Goal: Find specific page/section: Find specific page/section

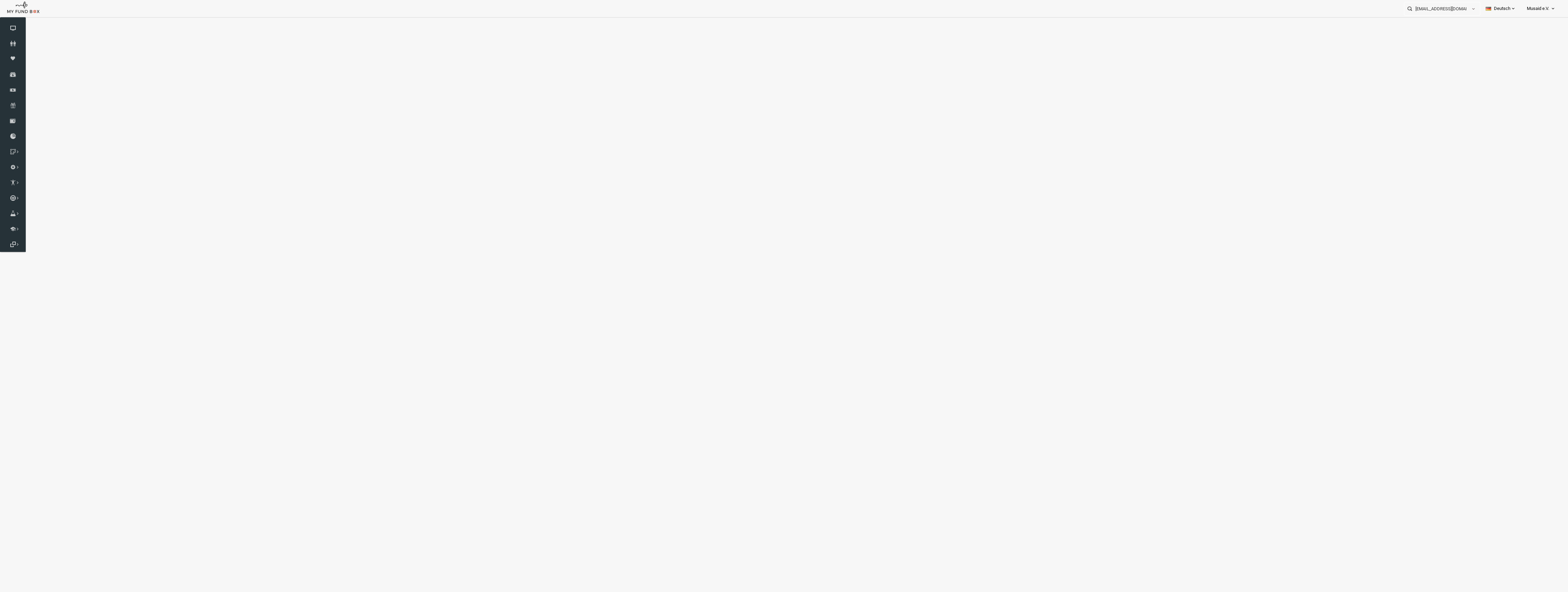
select select "100"
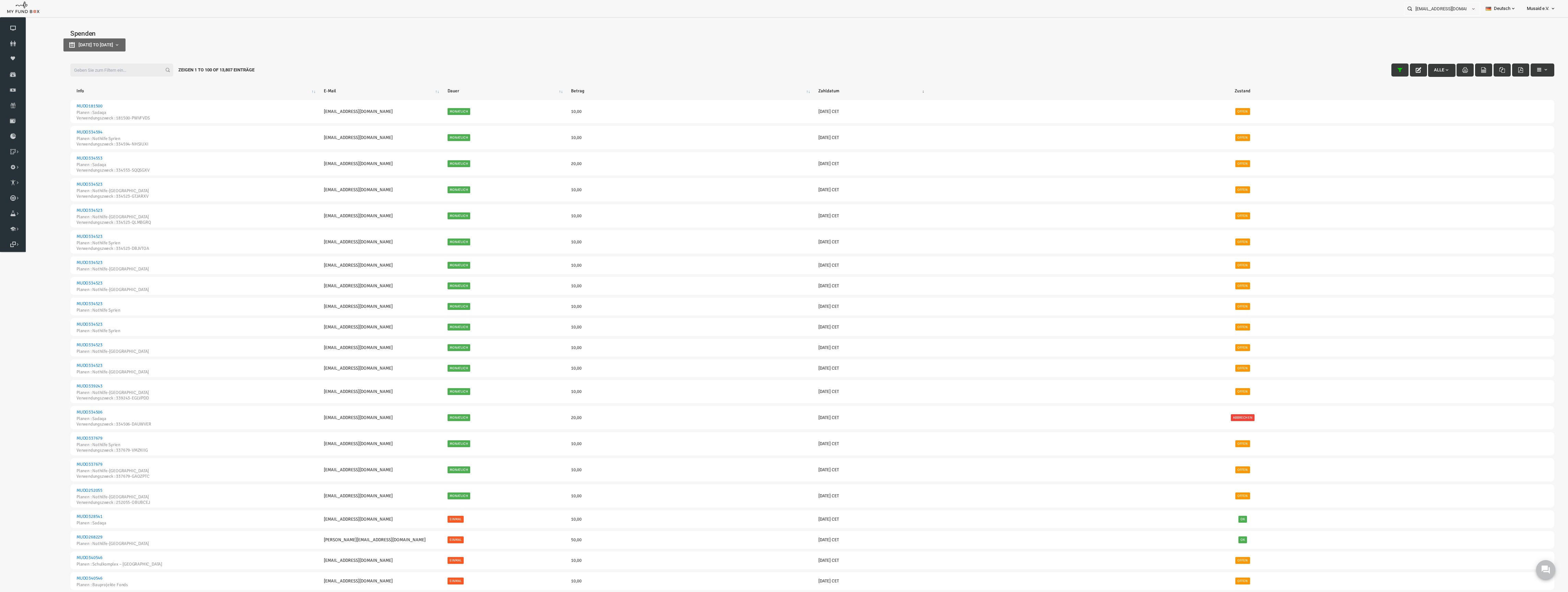
click at [80, 71] on input "Filter:" at bounding box center [90, 69] width 103 height 13
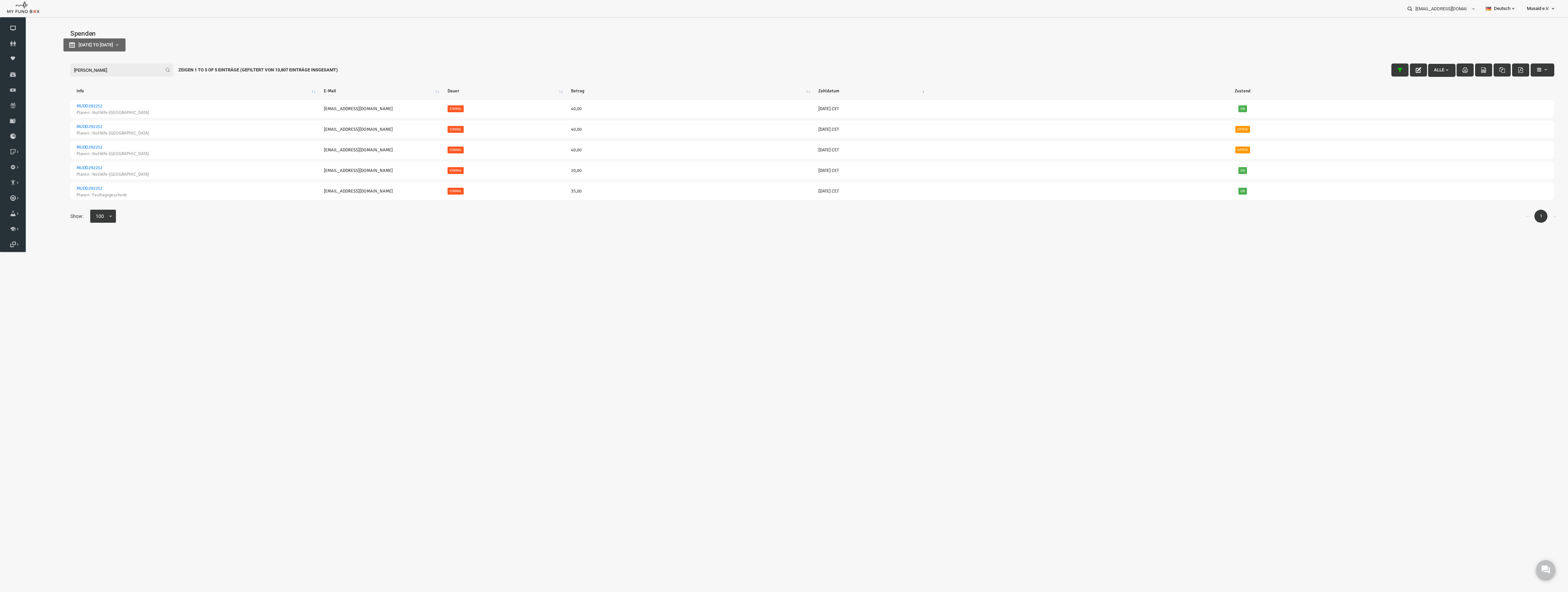
type input "[PERSON_NAME]"
click at [1511, 77] on div "Filter: [PERSON_NAME] Alle Zeigen 1 to 5 of 5 Einträge (Gefiltert von 13,807 Ei…" at bounding box center [781, 70] width 1497 height 27
click at [1510, 74] on button "button" at bounding box center [1511, 69] width 24 height 13
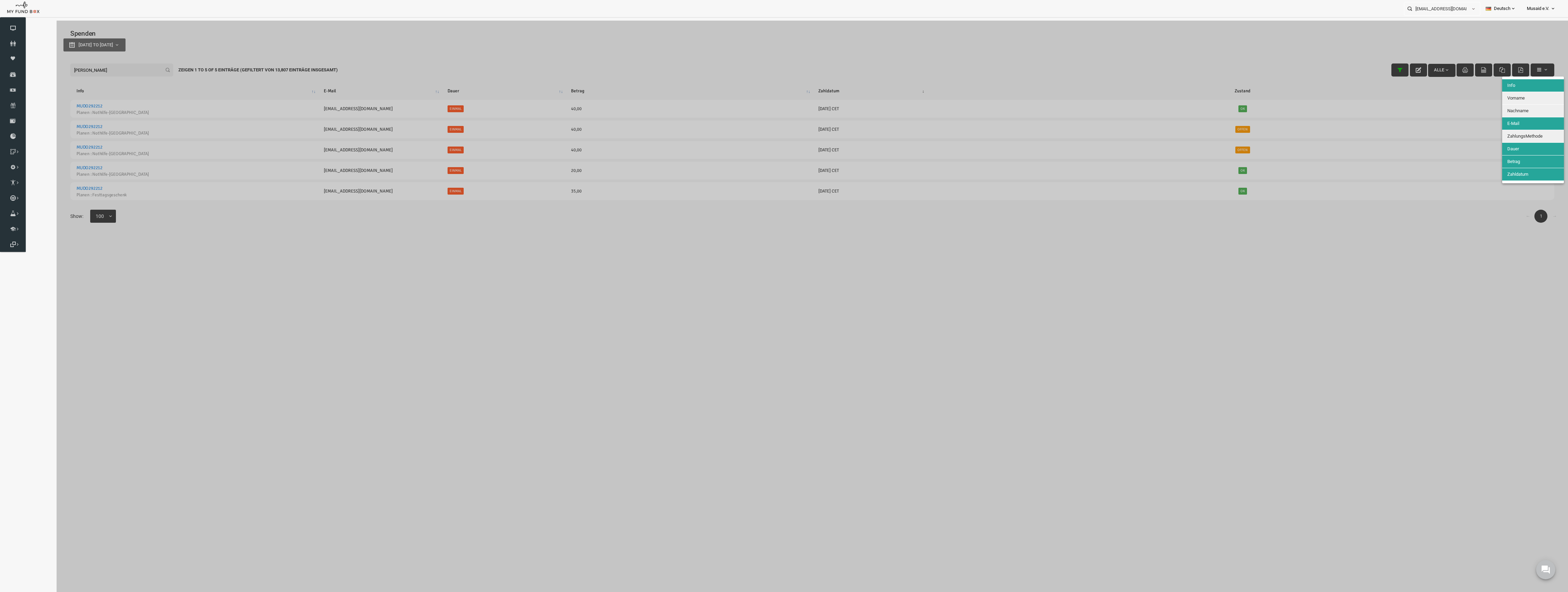
click at [1502, 132] on button "ZahlungsMethode" at bounding box center [1502, 136] width 61 height 12
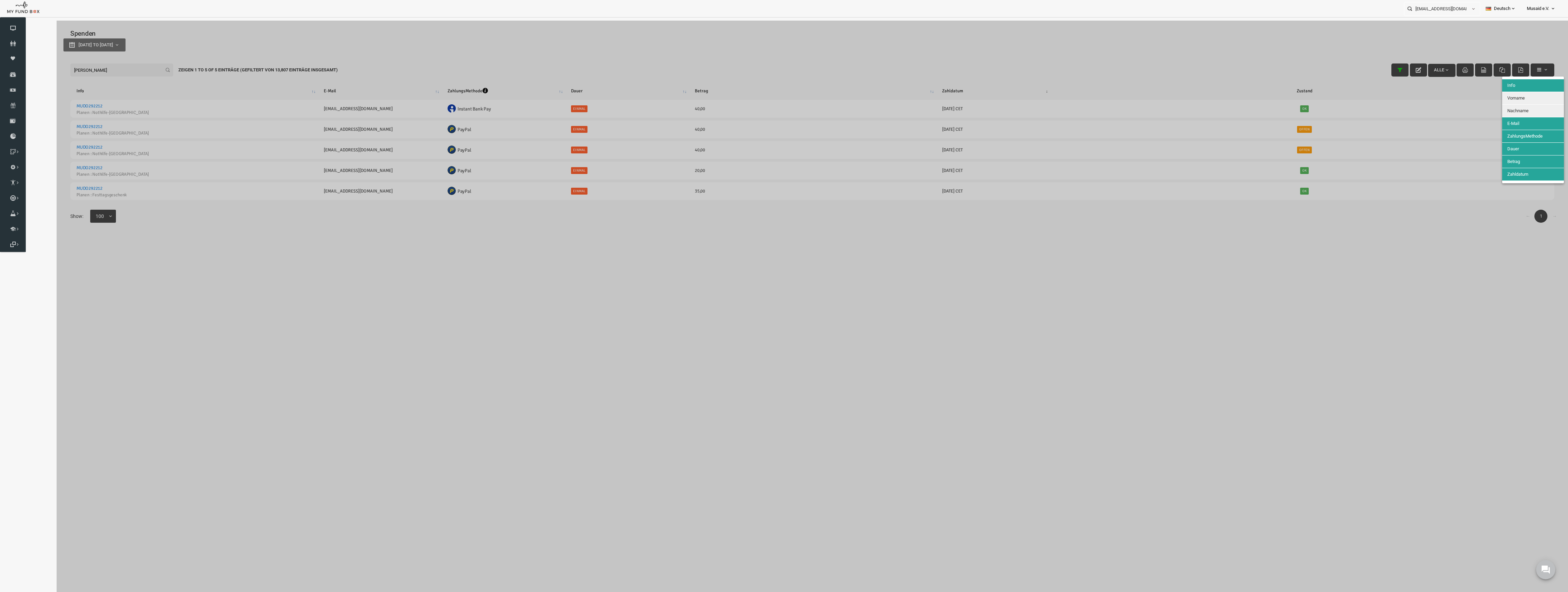
click at [1091, 294] on div at bounding box center [781, 317] width 1511 height 592
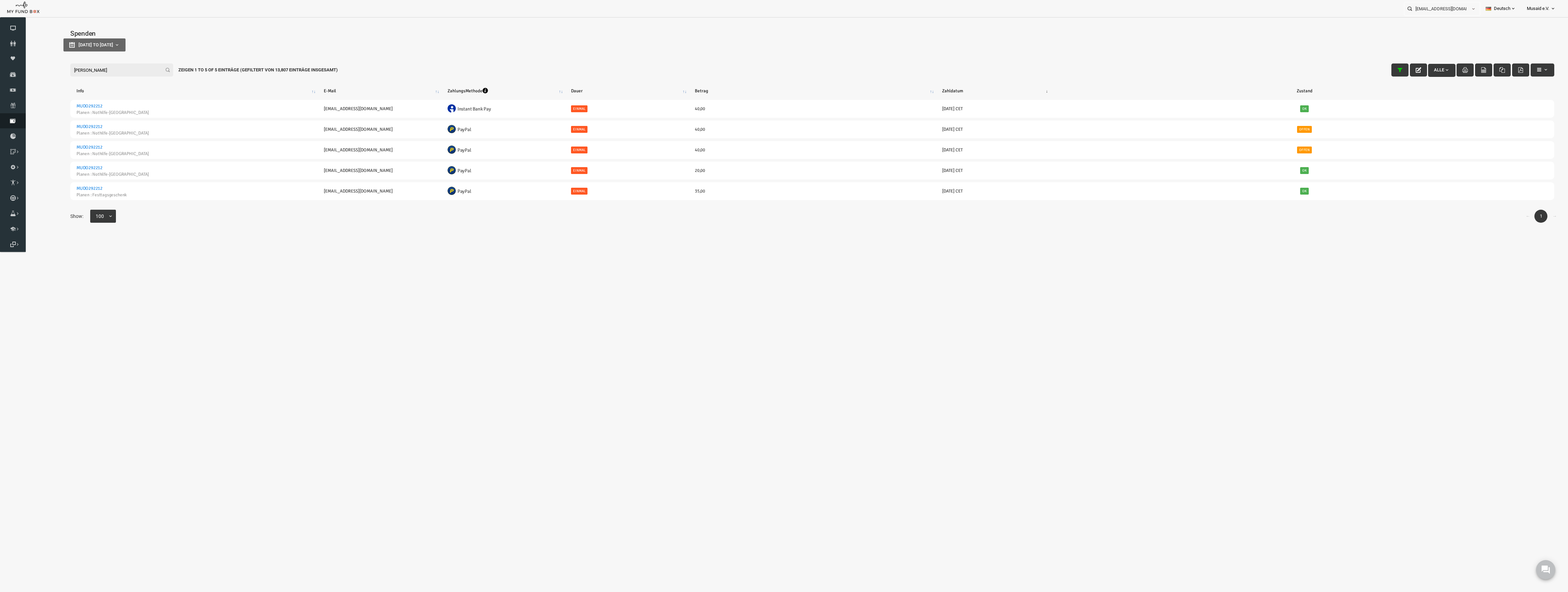
click at [16, 124] on link "Rücklastschrift" at bounding box center [13, 121] width 26 height 15
click at [16, 107] on icon at bounding box center [13, 105] width 26 height 5
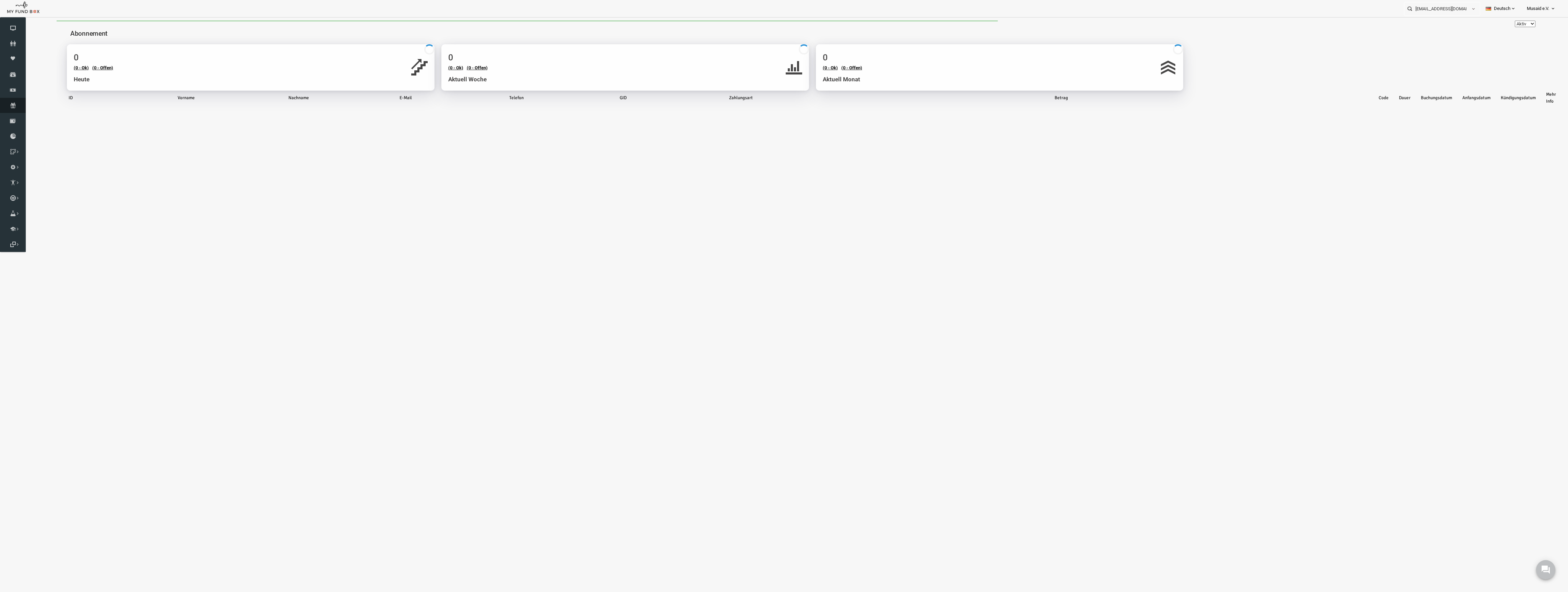
select select "100"
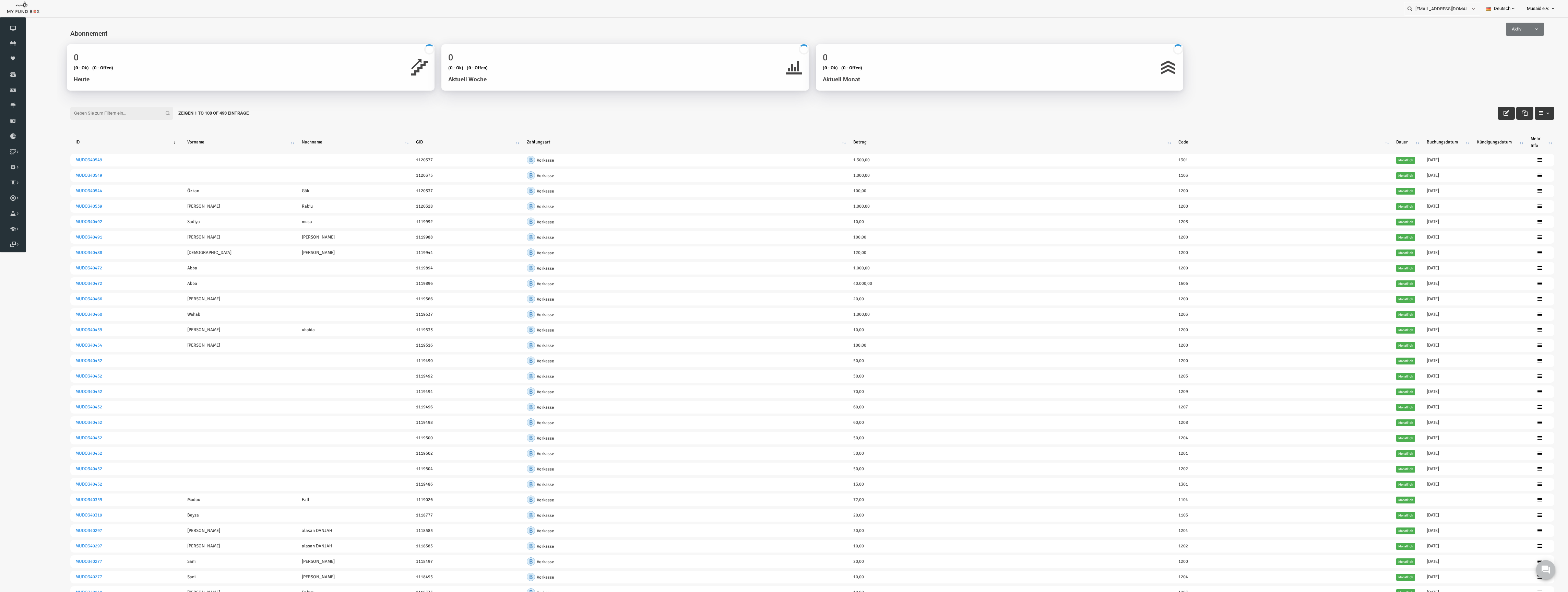
click at [90, 112] on input "Filter:" at bounding box center [90, 113] width 103 height 13
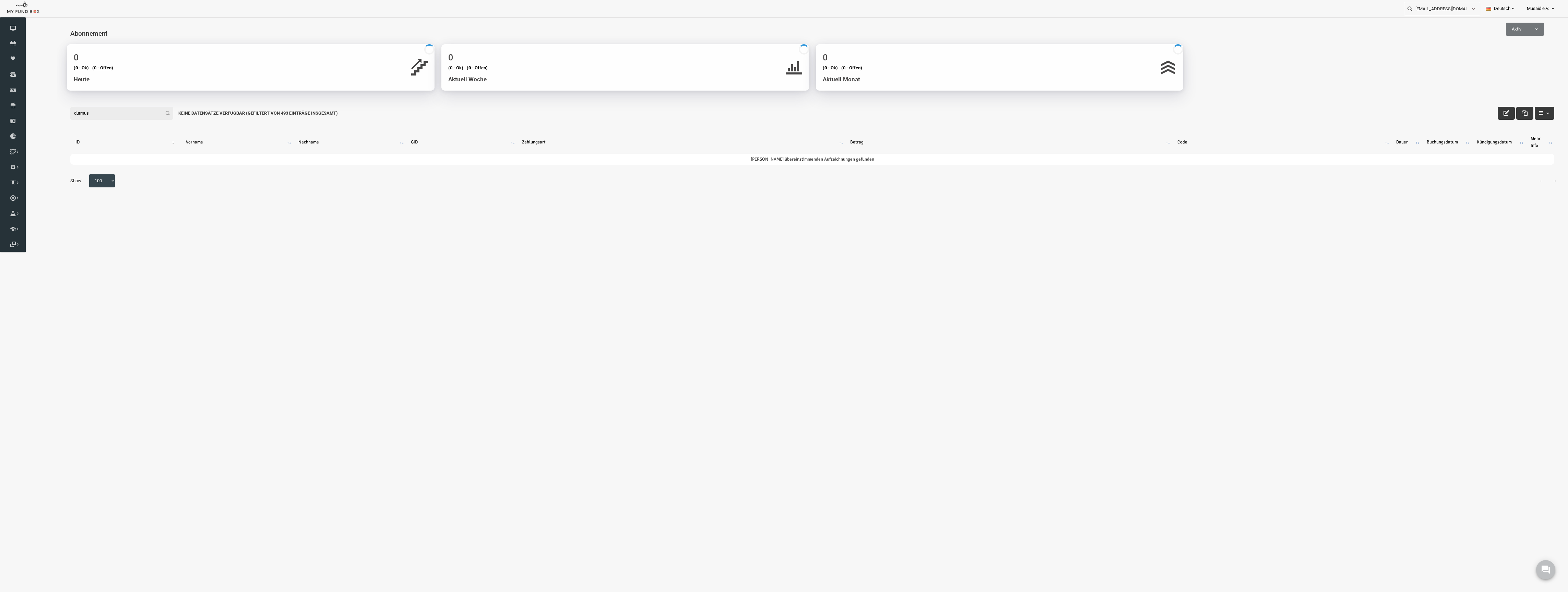
click at [90, 112] on input "durmus" at bounding box center [90, 113] width 103 height 13
click at [90, 112] on input "emine" at bounding box center [90, 113] width 103 height 13
click at [1494, 29] on span "Aktiv" at bounding box center [1493, 29] width 37 height 7
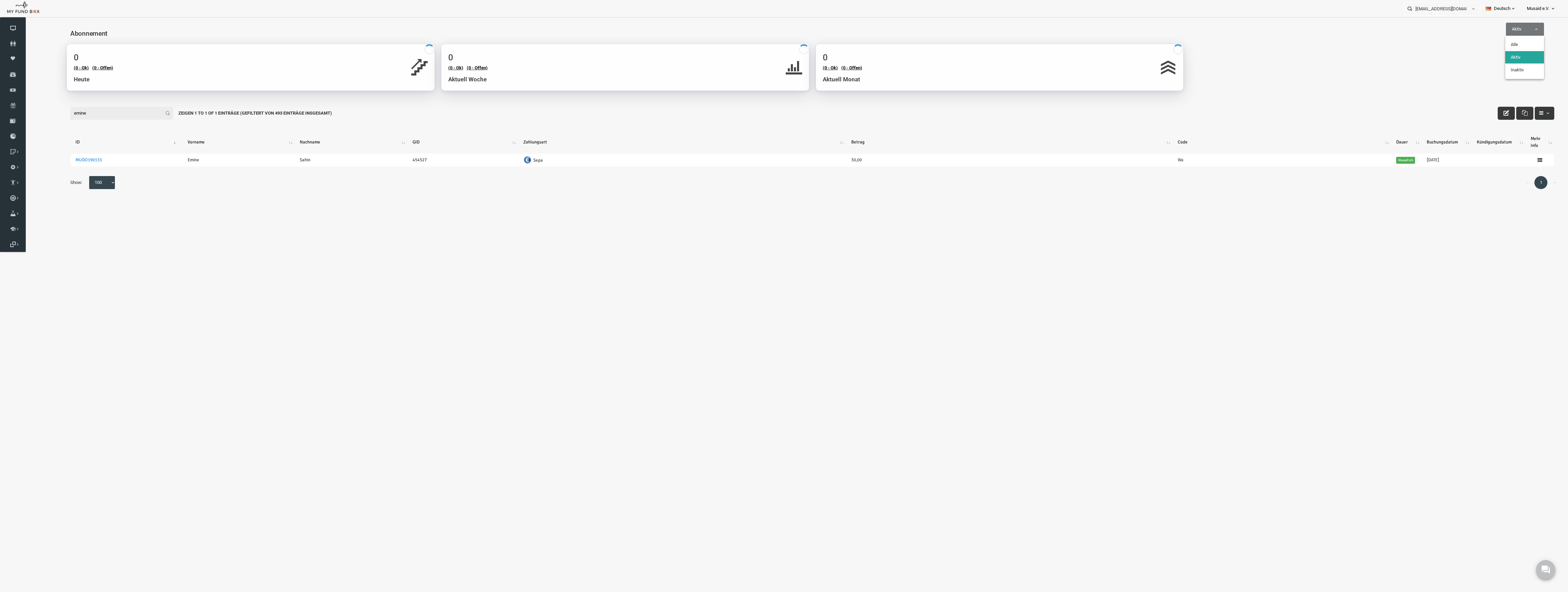
click at [1494, 27] on span "Aktiv" at bounding box center [1493, 29] width 37 height 7
click at [69, 119] on input "emine" at bounding box center [90, 113] width 103 height 13
click at [69, 118] on input "emine" at bounding box center [90, 113] width 103 height 13
type input "emin"
click at [69, 118] on input "emin" at bounding box center [90, 113] width 103 height 13
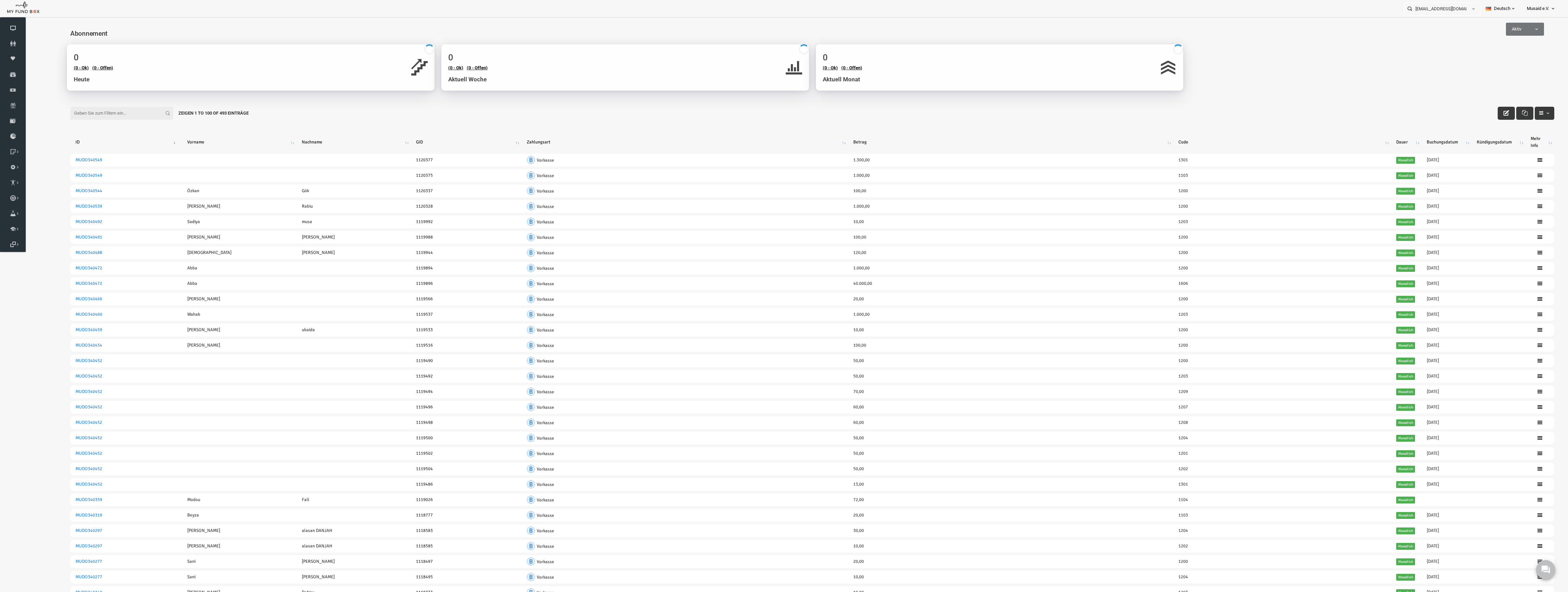
click at [514, 139] on th "Zahlungsart" at bounding box center [654, 142] width 326 height 18
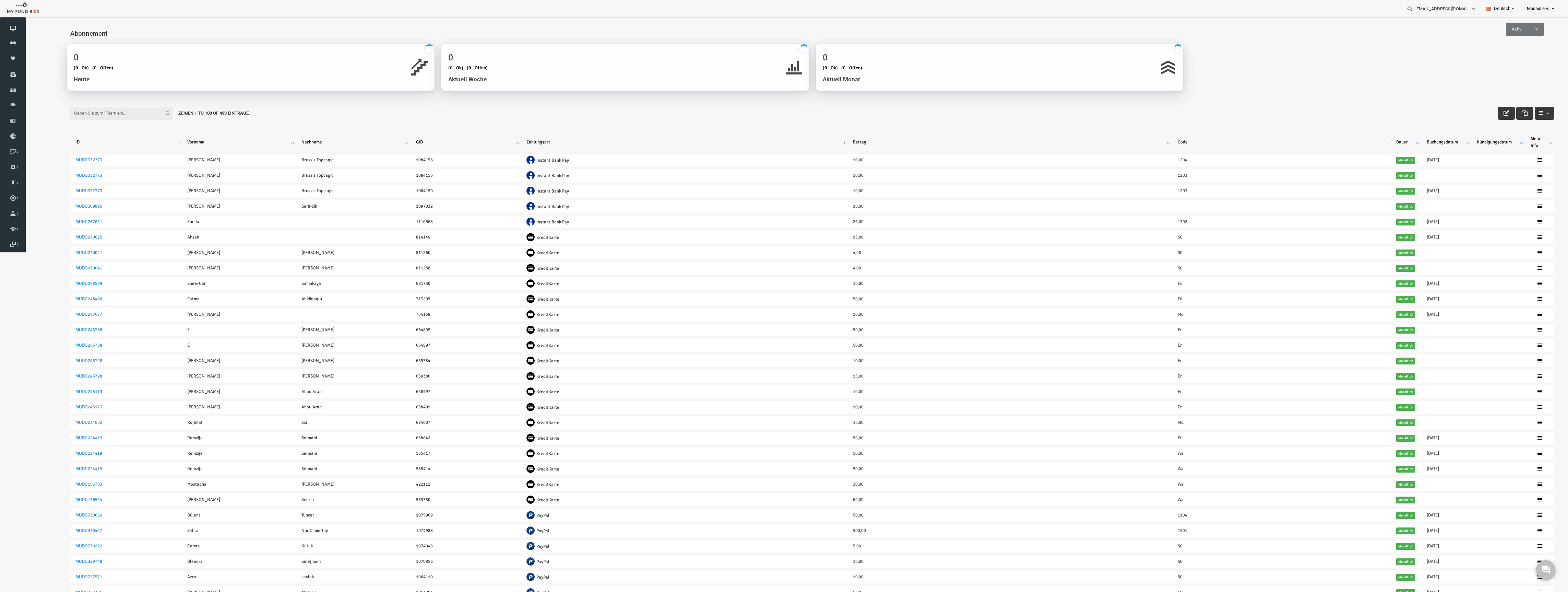
click at [80, 108] on input "Filter:" at bounding box center [90, 113] width 103 height 13
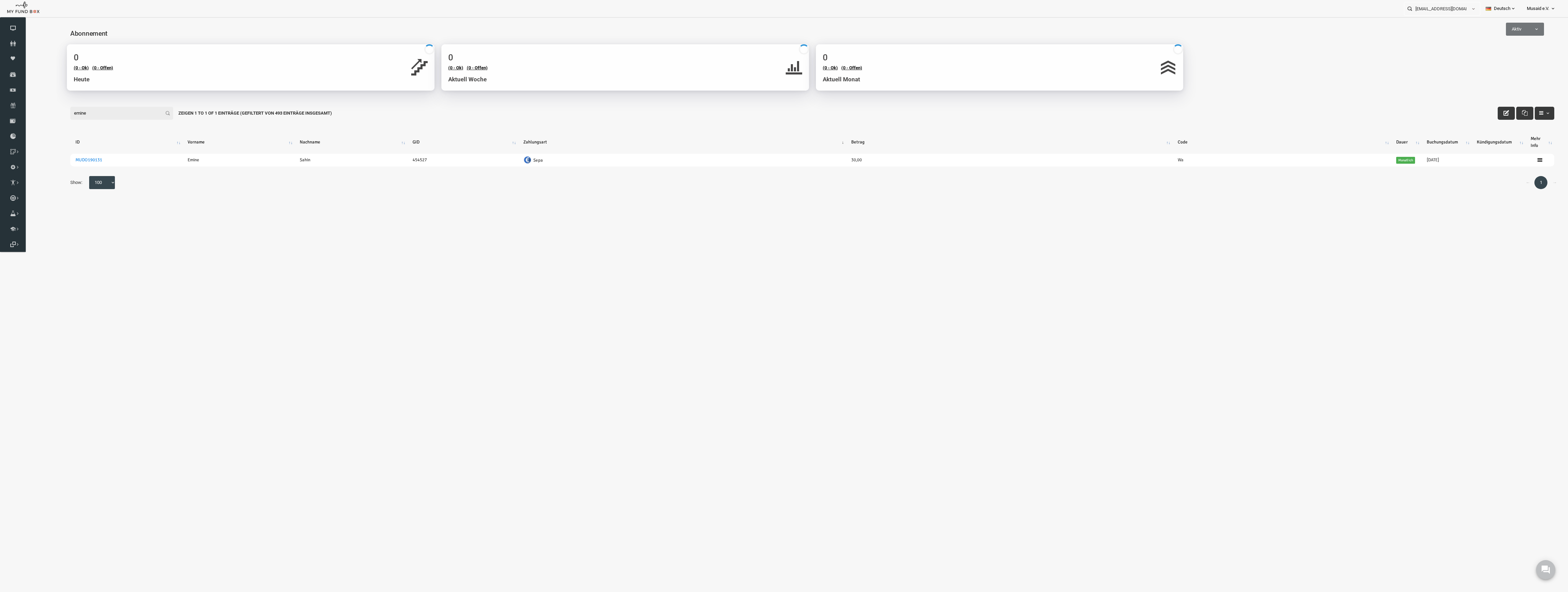
type input "emine"
click at [1494, 26] on span "Aktiv" at bounding box center [1493, 29] width 37 height 7
select select "all"
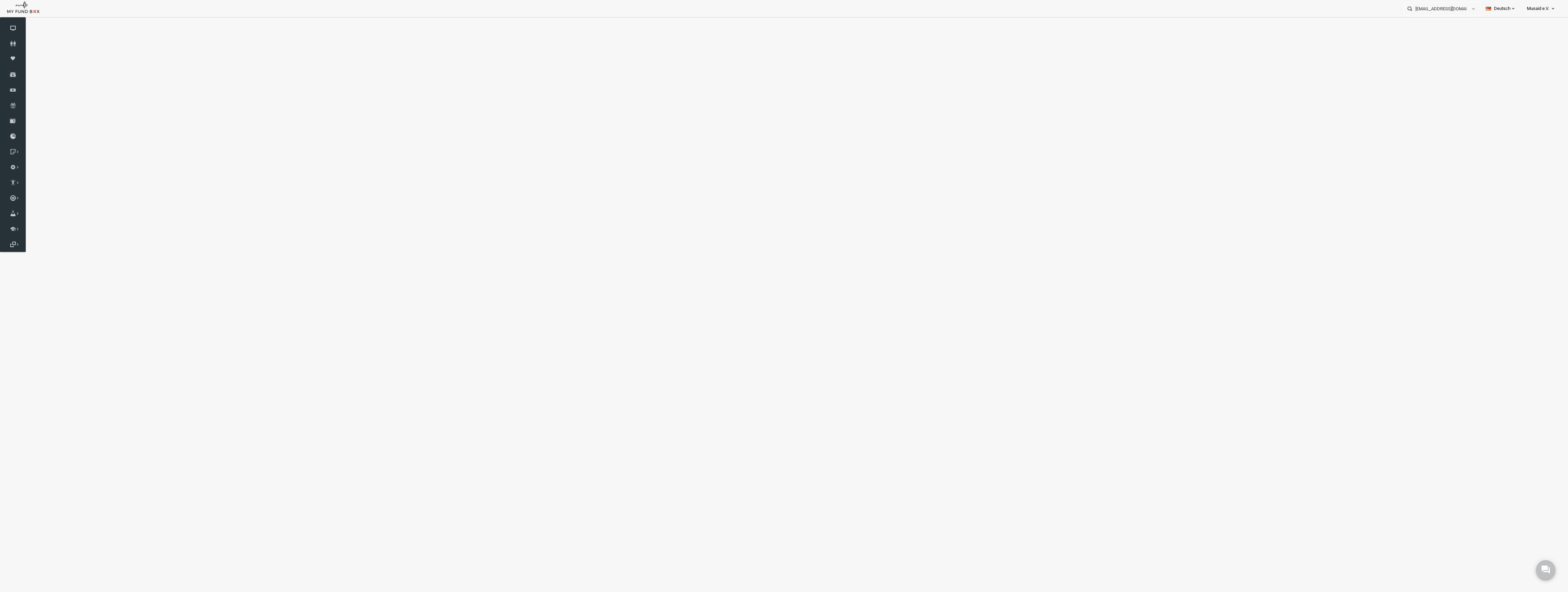
select select "100"
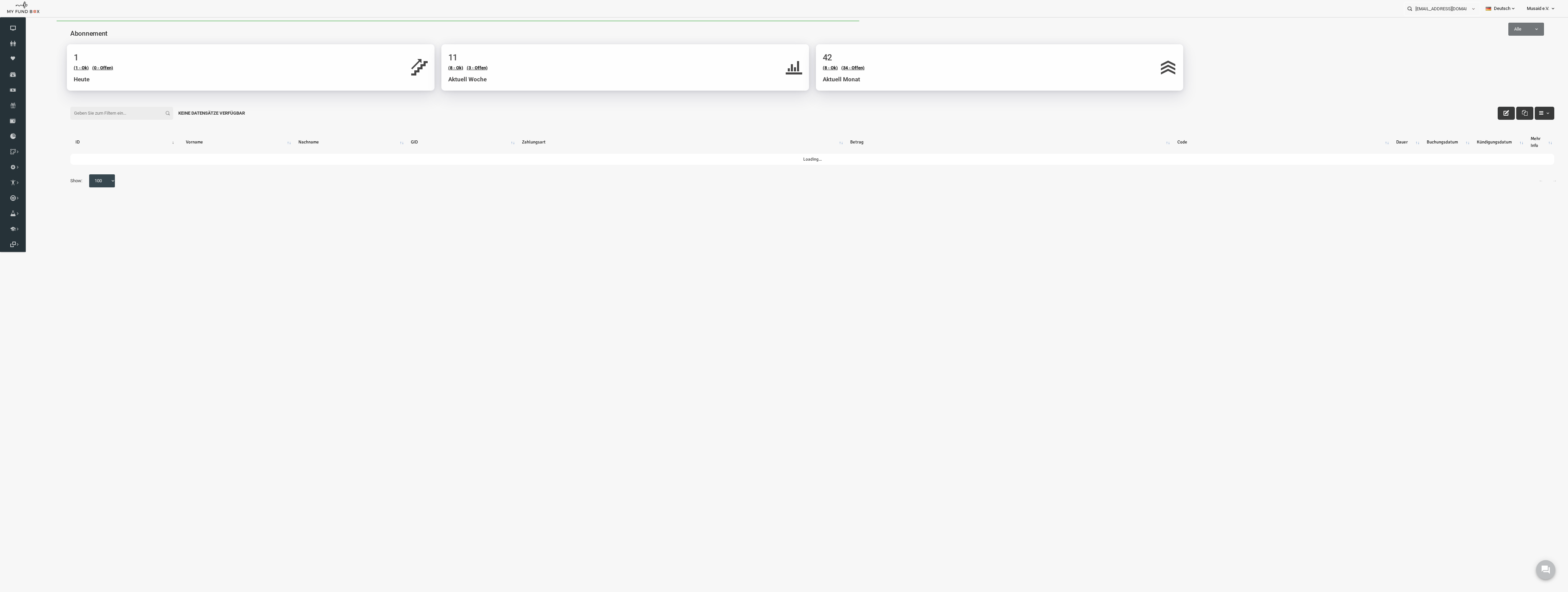
click at [93, 119] on input "Filter:" at bounding box center [90, 113] width 103 height 13
type input "emine"
